Goal: Information Seeking & Learning: Learn about a topic

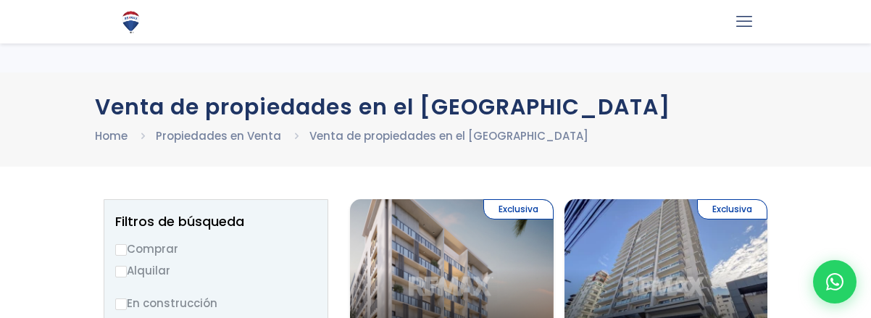
select select
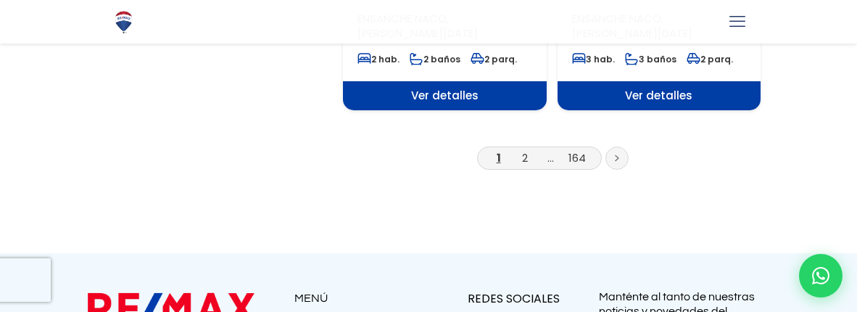
scroll to position [2706, 0]
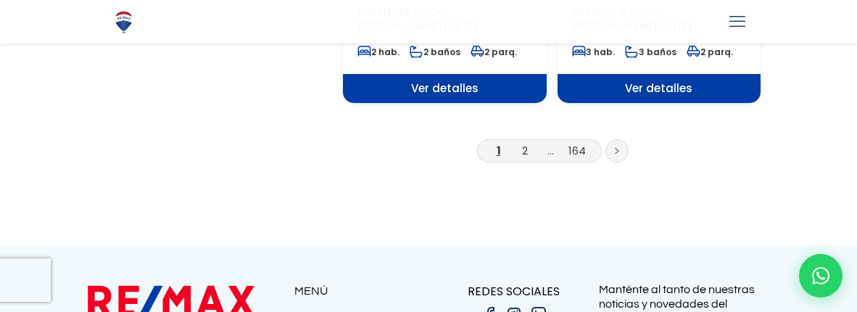
click at [614, 139] on link at bounding box center [616, 150] width 23 height 23
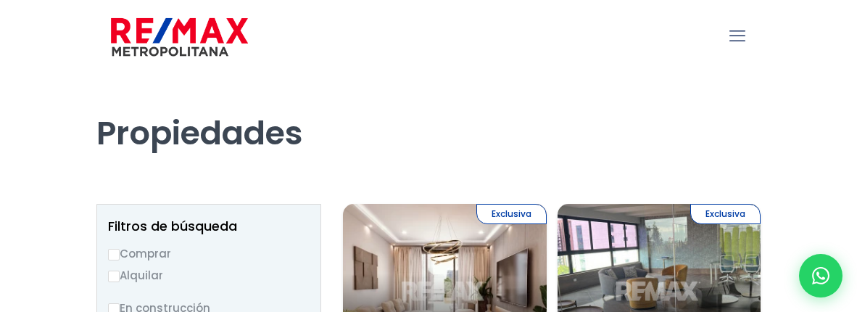
select select
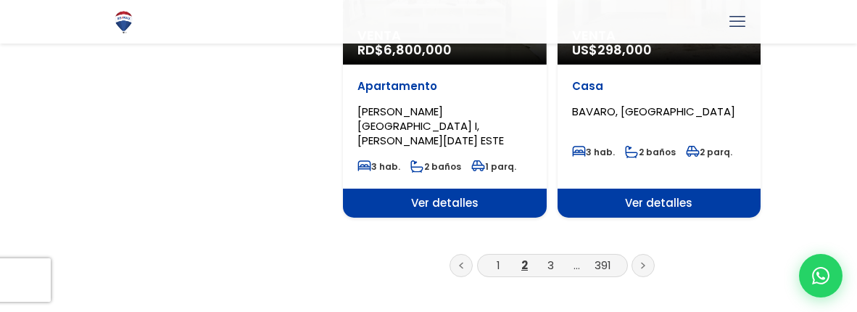
scroll to position [2706, 0]
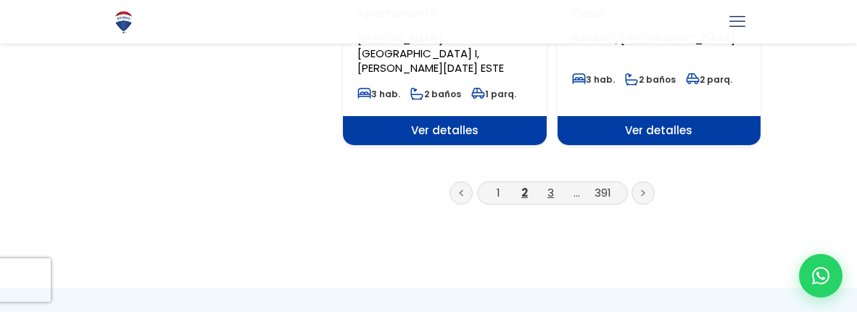
click at [552, 185] on link "3" at bounding box center [550, 192] width 7 height 15
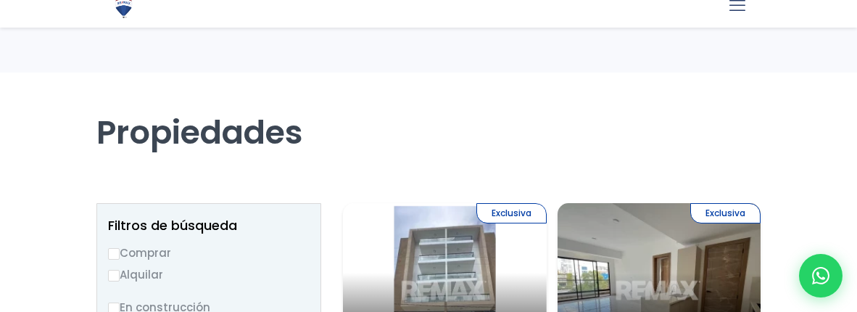
select select
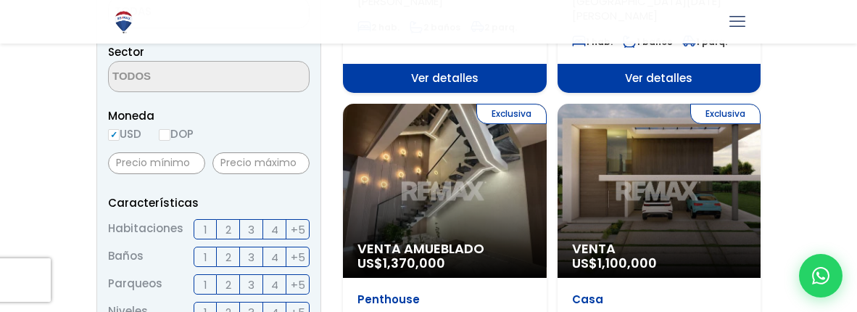
scroll to position [484, 0]
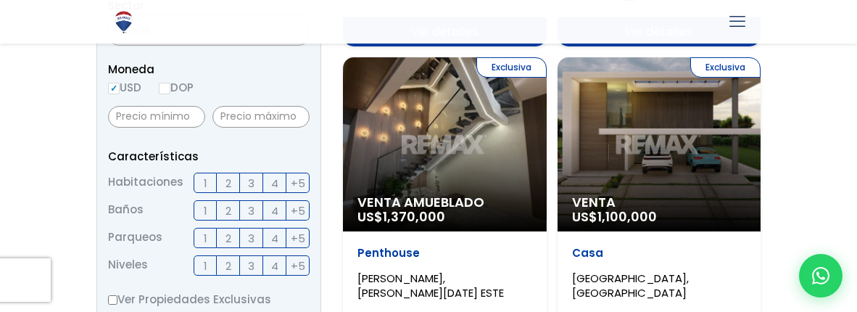
click at [516, 135] on div "Exclusiva Venta Amueblado US$ 1,370,000" at bounding box center [445, 144] width 204 height 174
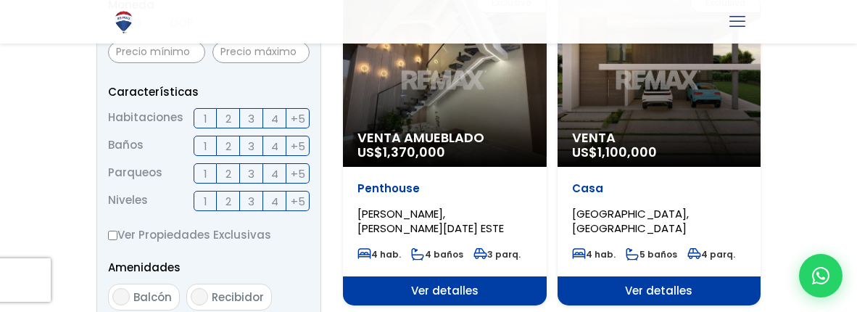
scroll to position [580, 0]
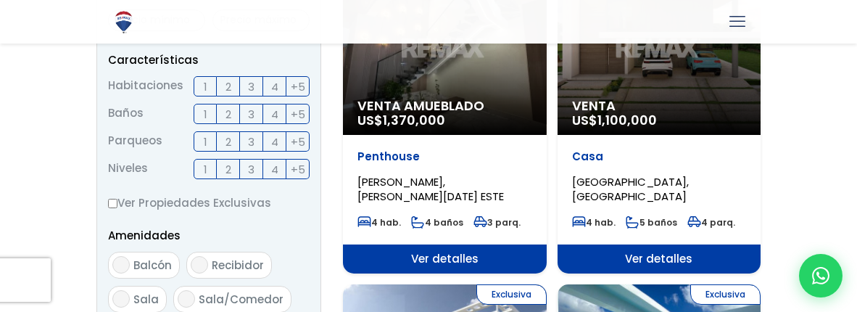
click at [430, 149] on p "Penthouse" at bounding box center [444, 156] width 175 height 15
click at [406, 149] on p "Penthouse" at bounding box center [444, 156] width 175 height 15
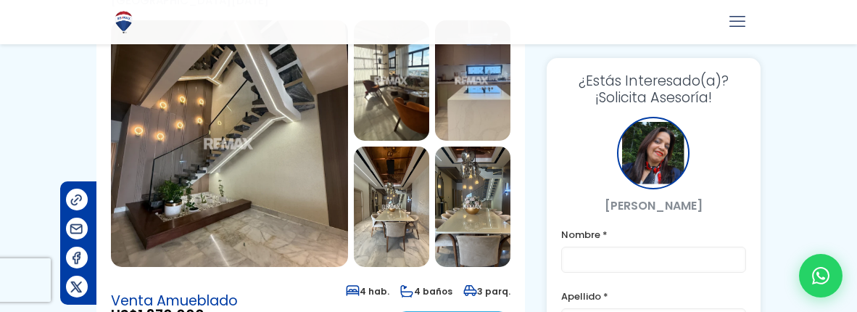
scroll to position [96, 0]
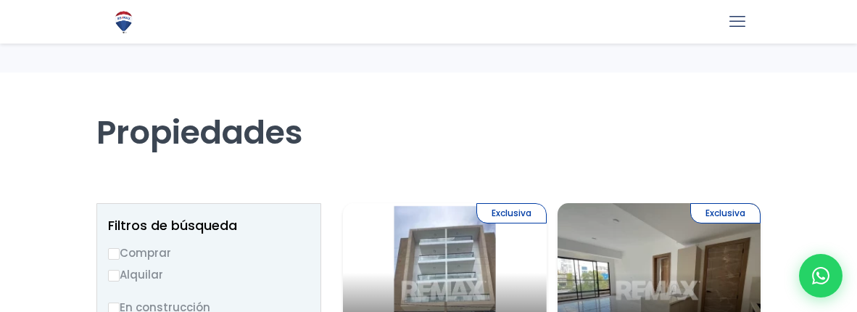
select select
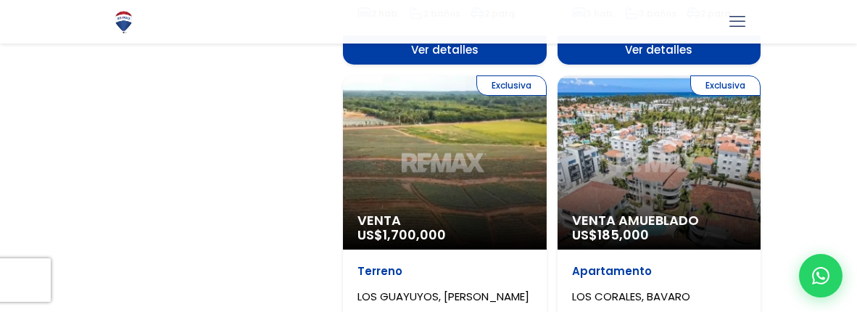
scroll to position [2611, 0]
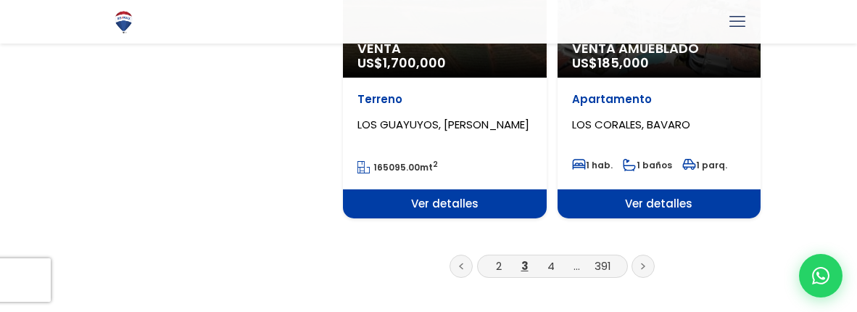
click at [555, 257] on li "4" at bounding box center [550, 266] width 23 height 18
click at [643, 264] on icon at bounding box center [643, 266] width 3 height 5
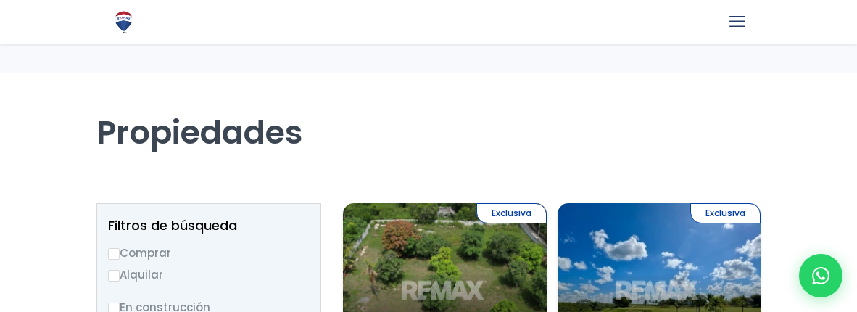
select select
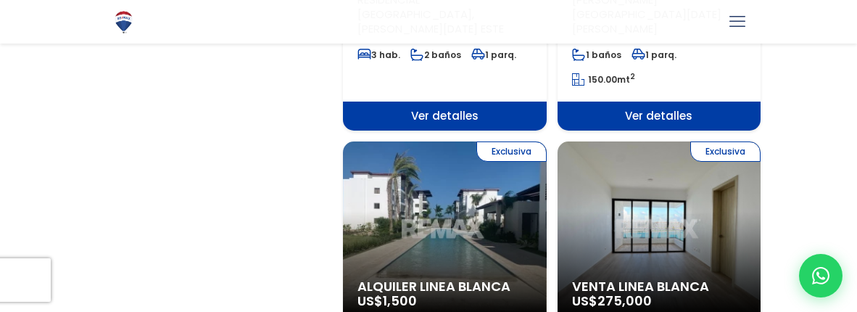
scroll to position [1546, 0]
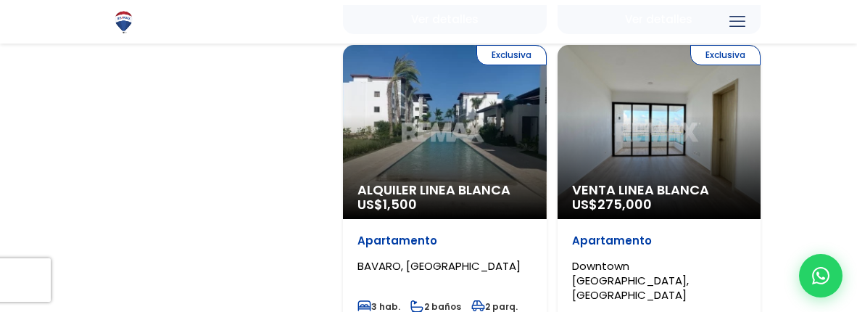
click at [434, 116] on div "Exclusiva Alquiler Linea Blanca US$ 1,500" at bounding box center [445, 132] width 204 height 174
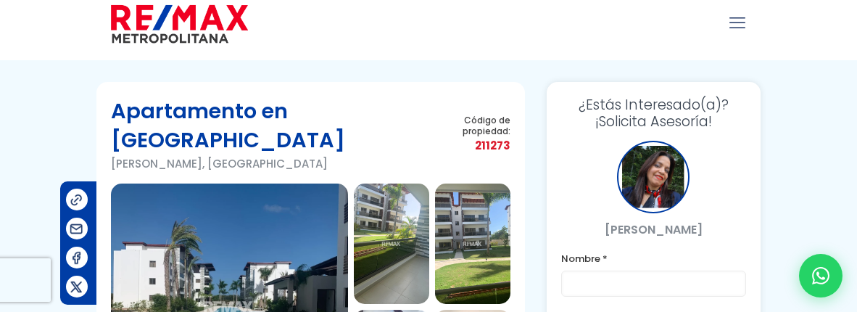
scroll to position [96, 0]
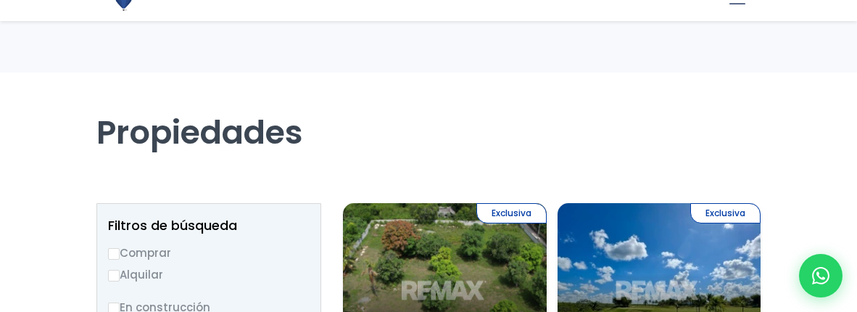
select select
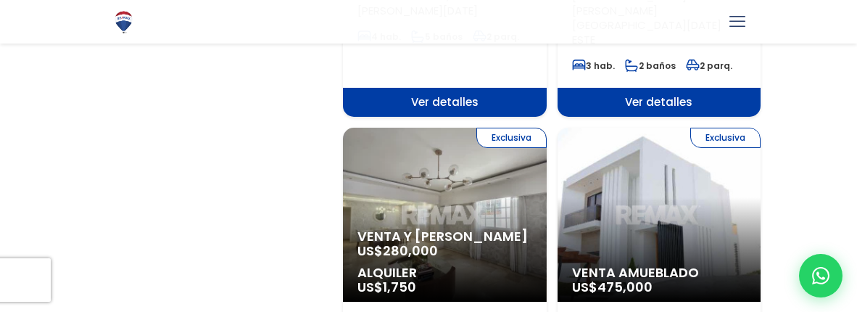
scroll to position [2611, 0]
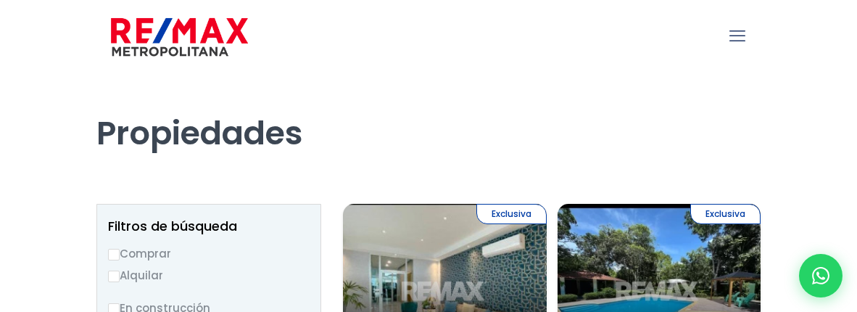
select select
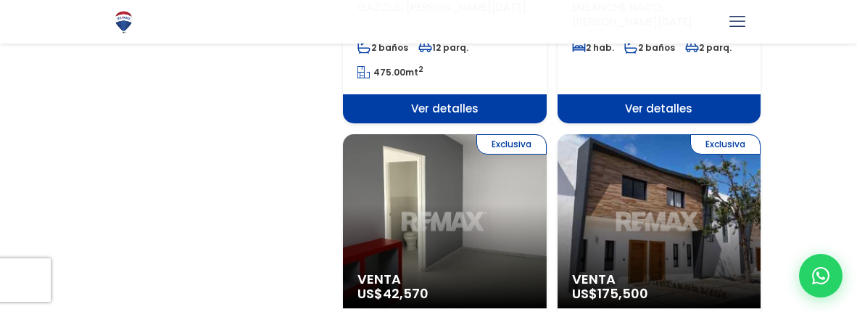
scroll to position [1450, 0]
